Goal: Task Accomplishment & Management: Manage account settings

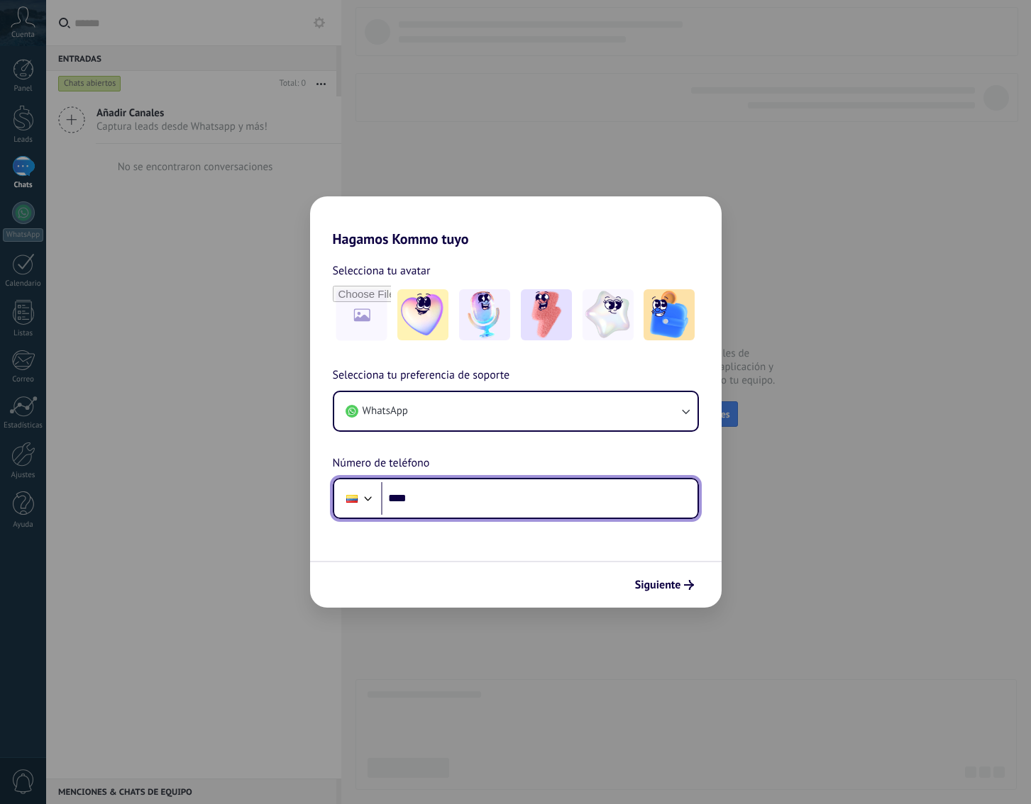
click at [367, 492] on div at bounding box center [368, 497] width 17 height 17
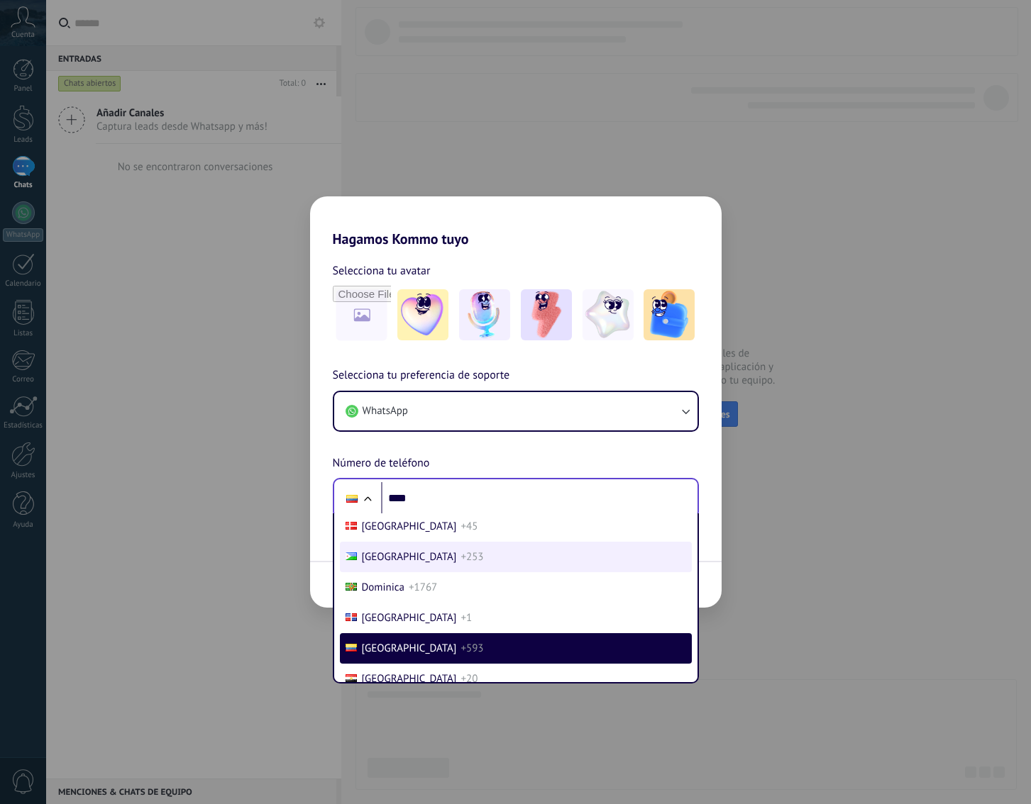
scroll to position [1072, 0]
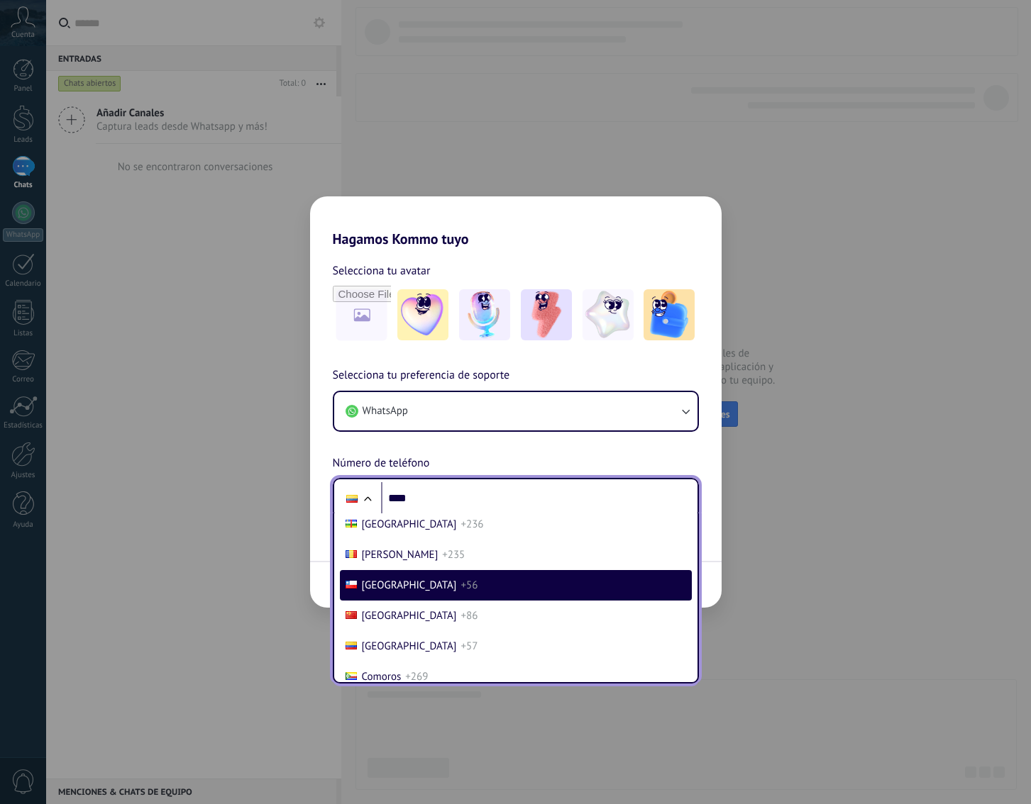
click at [362, 592] on span "[GEOGRAPHIC_DATA]" at bounding box center [409, 585] width 95 height 13
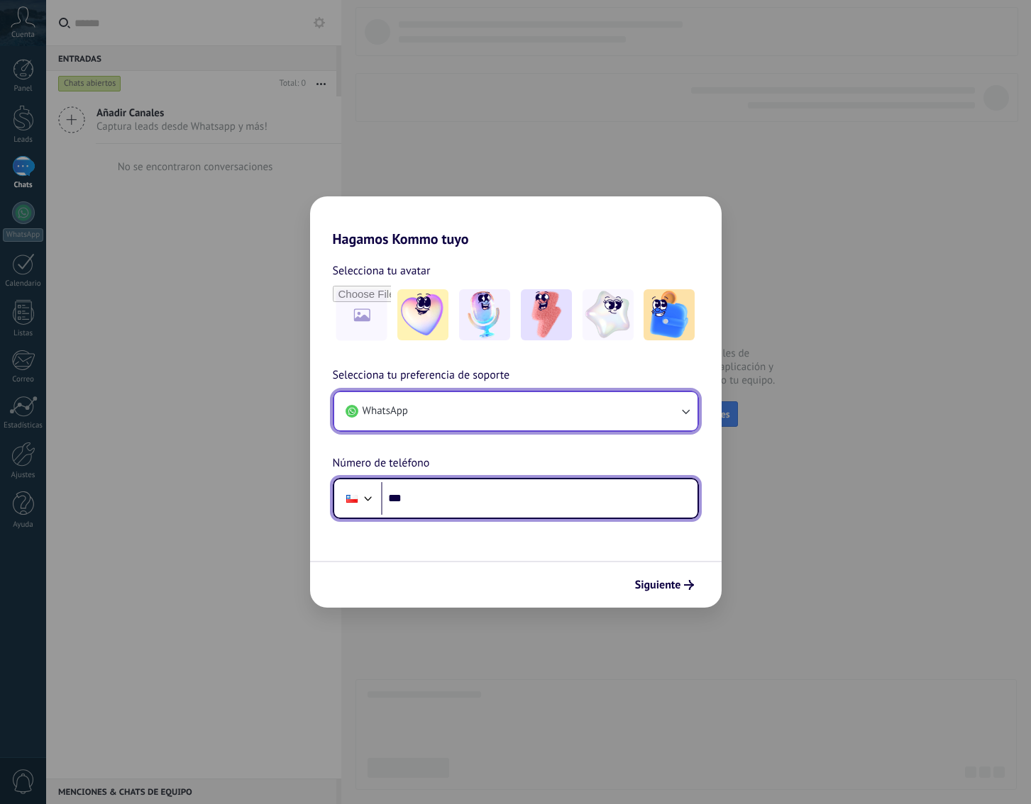
click at [370, 414] on span "WhatsApp" at bounding box center [384, 411] width 45 height 14
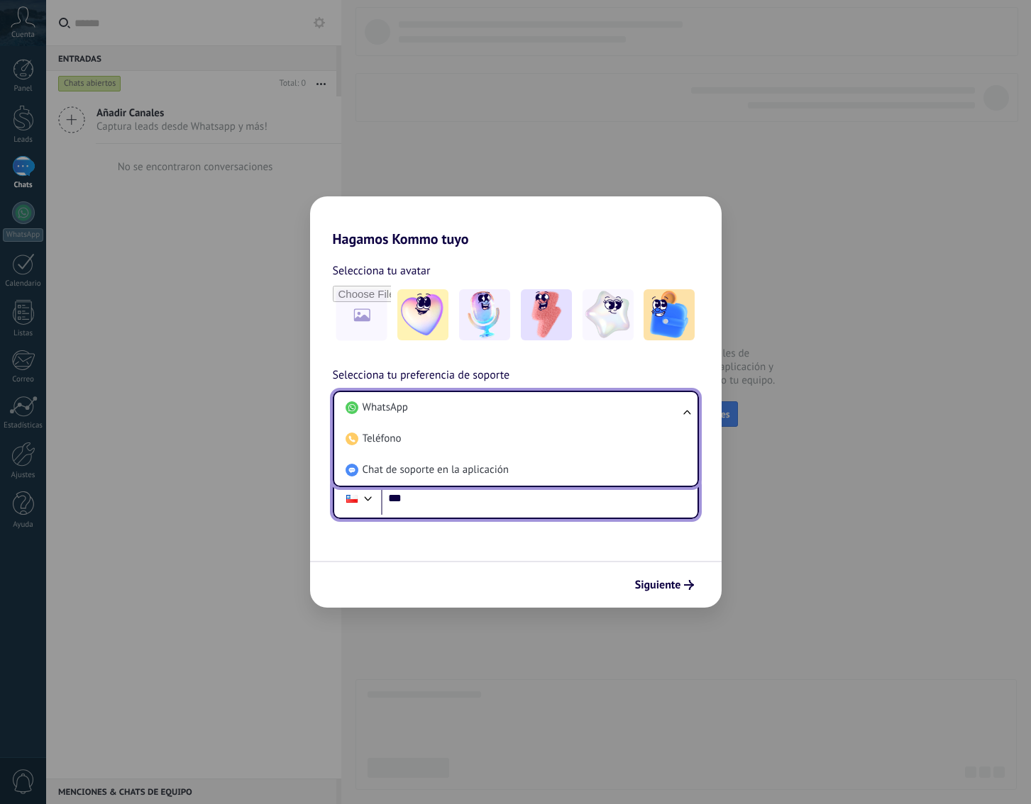
drag, startPoint x: 180, startPoint y: 247, endPoint x: 202, endPoint y: 207, distance: 45.4
click at [183, 242] on div "Hagamos Kommo tuyo Selecciona tu avatar Selecciona tu preferencia de soporte Wh…" at bounding box center [515, 402] width 1031 height 804
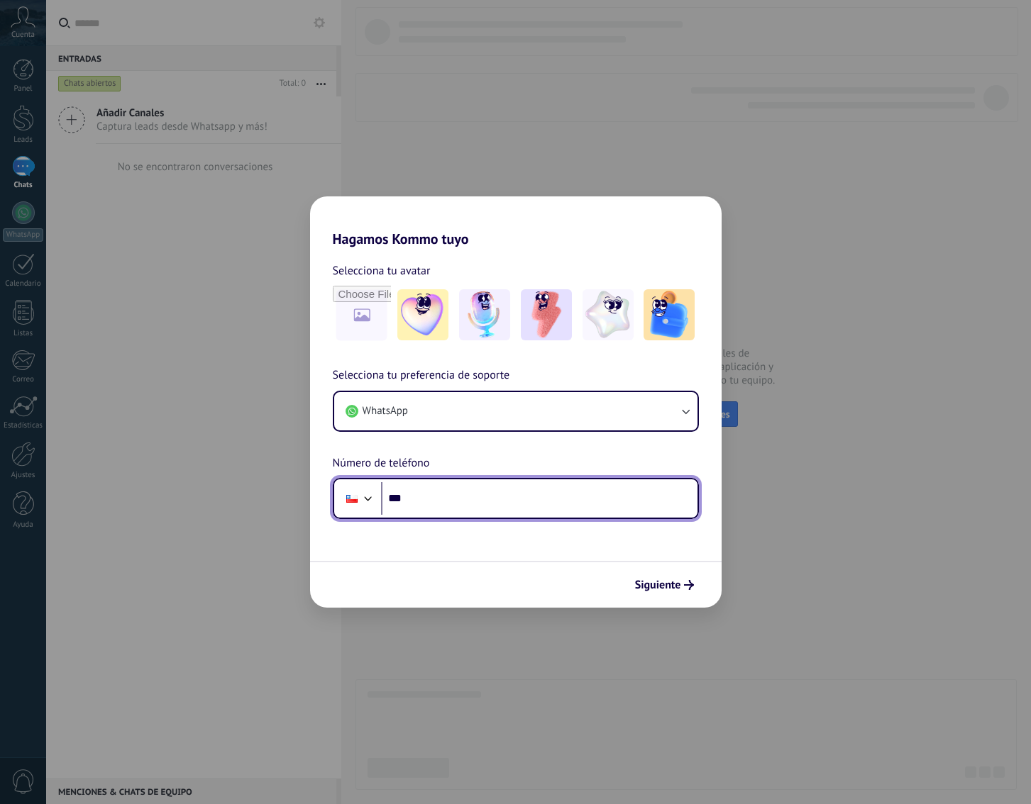
click at [261, 379] on div "Hagamos Kommo tuyo Selecciona tu avatar Selecciona tu preferencia de soporte Wh…" at bounding box center [515, 402] width 1031 height 804
click at [200, 397] on div "Hagamos Kommo tuyo Selecciona tu avatar Selecciona tu preferencia de soporte Wh…" at bounding box center [515, 402] width 1031 height 804
